Goal: Task Accomplishment & Management: Manage account settings

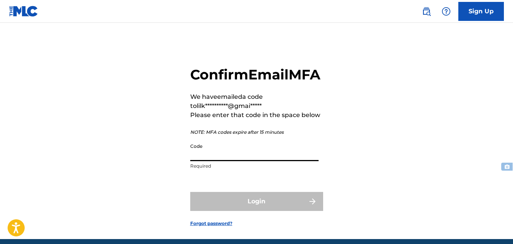
click at [252, 161] on input "Code" at bounding box center [254, 150] width 128 height 22
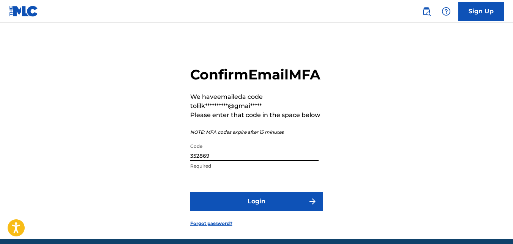
type input "352869"
click at [190, 192] on button "Login" at bounding box center [256, 201] width 133 height 19
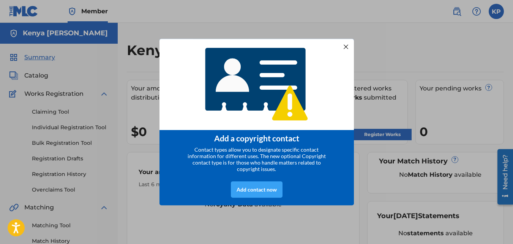
click at [246, 195] on div "Add contact now" at bounding box center [257, 189] width 52 height 16
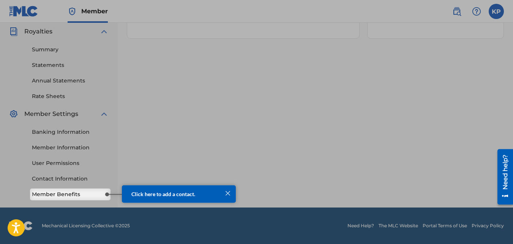
click at [174, 186] on div "Click here to add a contact." at bounding box center [179, 193] width 114 height 18
click at [185, 194] on span "Click here to add a contact." at bounding box center [163, 193] width 64 height 6
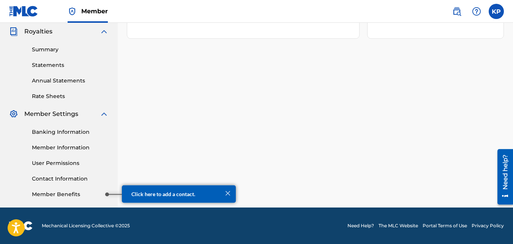
click at [97, 197] on link "Member Benefits" at bounding box center [70, 194] width 77 height 8
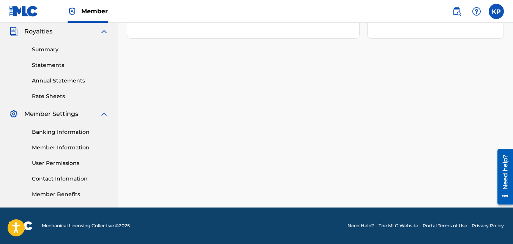
click at [136, 108] on div "Kenya [PERSON_NAME] Your amount paid last distribution $0 Amount paid to date t…" at bounding box center [315, 11] width 395 height 392
click at [140, 115] on div "Kenya [PERSON_NAME] Your amount paid last distribution $0 Amount paid to date t…" at bounding box center [315, 11] width 395 height 392
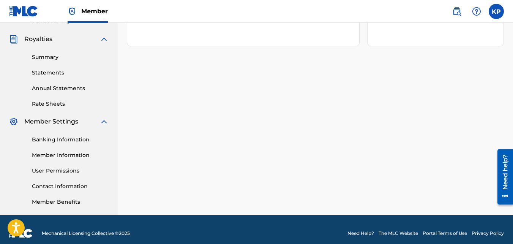
scroll to position [212, 0]
